Goal: Transaction & Acquisition: Subscribe to service/newsletter

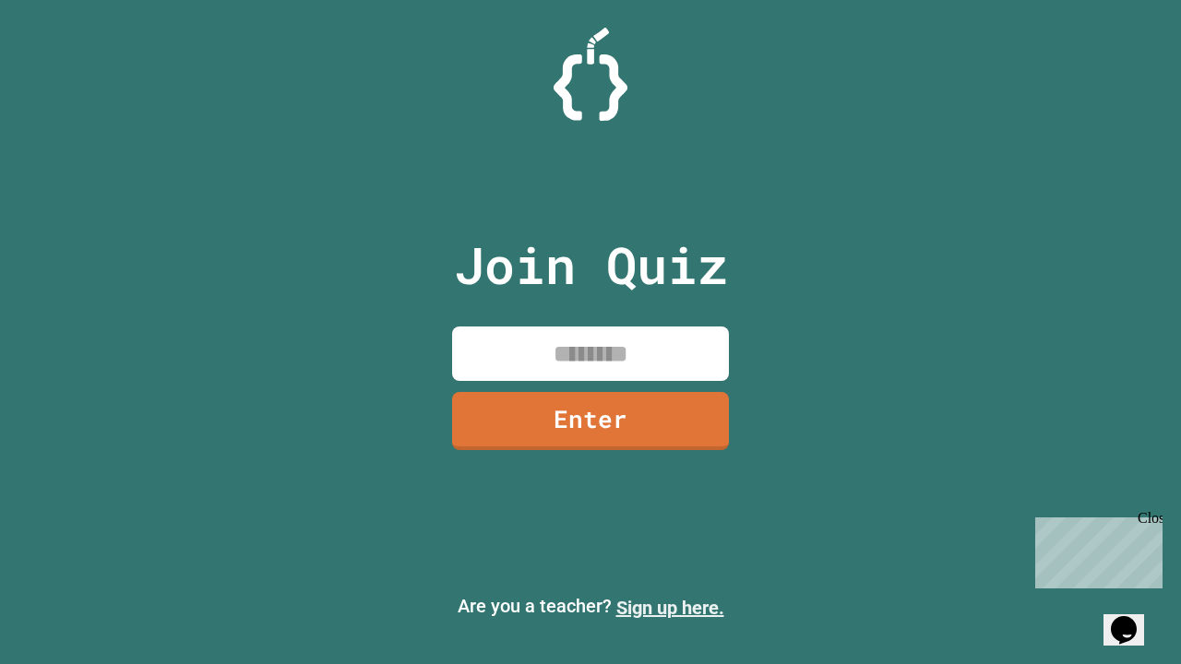
click at [670, 608] on link "Sign up here." at bounding box center [670, 608] width 108 height 22
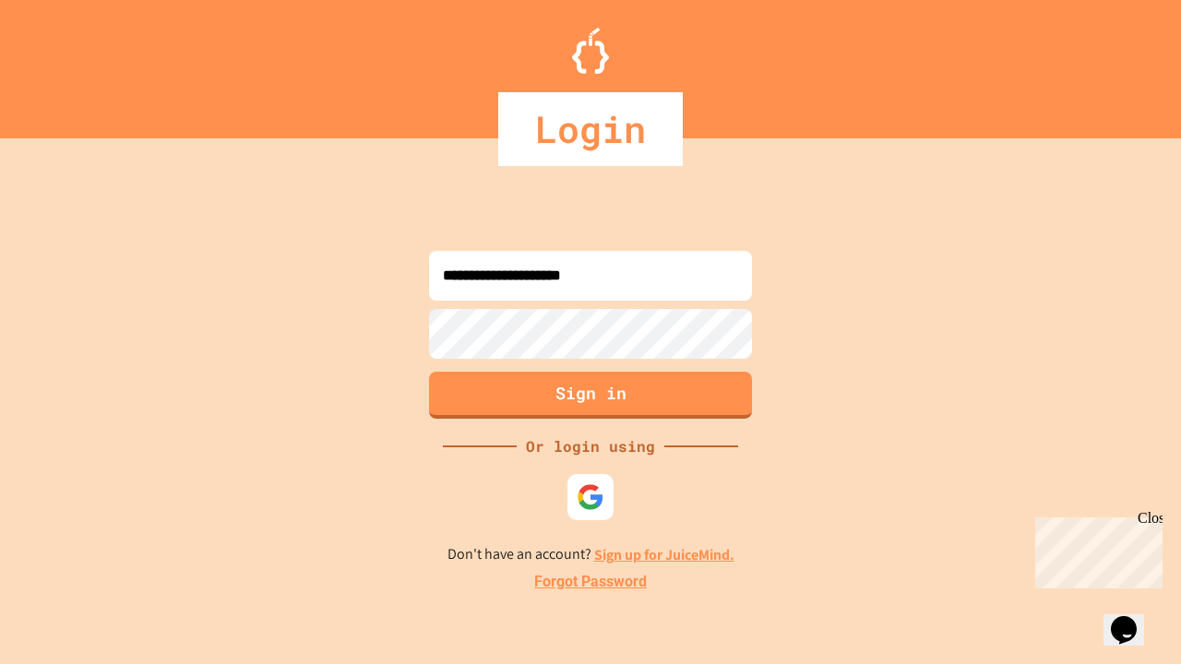
type input "**********"
